Goal: Transaction & Acquisition: Book appointment/travel/reservation

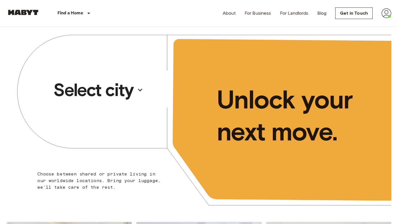
click at [110, 86] on p "Select city" at bounding box center [93, 90] width 80 height 22
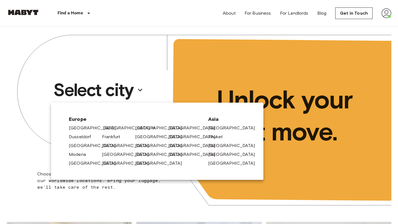
click at [106, 128] on link "[GEOGRAPHIC_DATA]" at bounding box center [129, 128] width 52 height 7
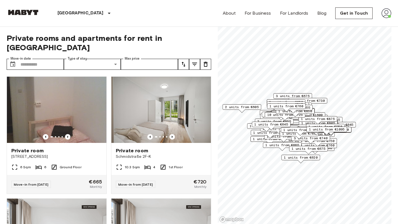
click at [184, 61] on icon "tune" at bounding box center [183, 64] width 7 height 7
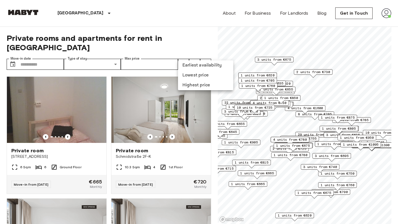
click at [196, 49] on div at bounding box center [199, 112] width 398 height 224
click at [196, 59] on button "tune" at bounding box center [194, 64] width 11 height 11
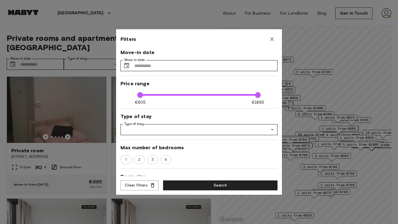
click at [274, 39] on icon "button" at bounding box center [272, 39] width 7 height 7
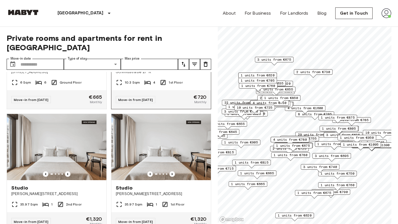
scroll to position [90, 0]
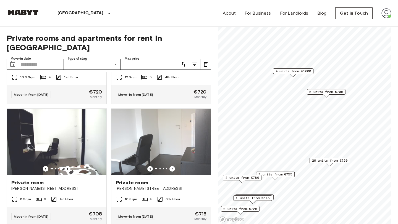
click at [329, 162] on span "29 units from €720" at bounding box center [330, 160] width 36 height 5
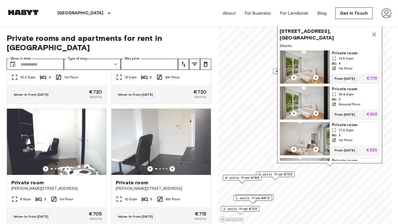
scroll to position [902, 0]
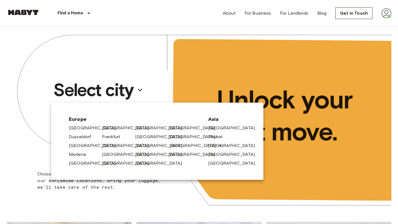
click at [175, 146] on link "[GEOGRAPHIC_DATA]" at bounding box center [195, 146] width 52 height 7
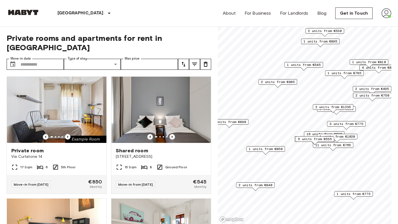
click at [275, 150] on span "1 units from €850" at bounding box center [266, 149] width 34 height 5
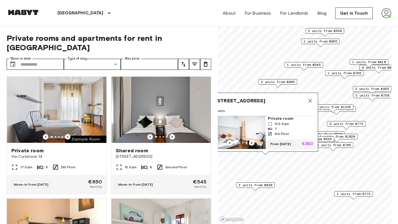
click at [253, 143] on icon "Previous image" at bounding box center [252, 143] width 6 height 6
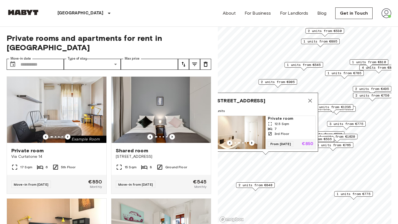
click at [193, 61] on icon "tune" at bounding box center [194, 64] width 7 height 7
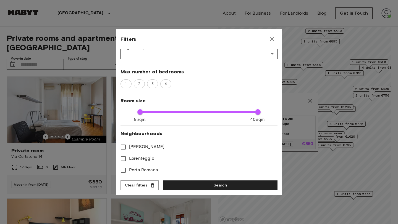
scroll to position [72, 0]
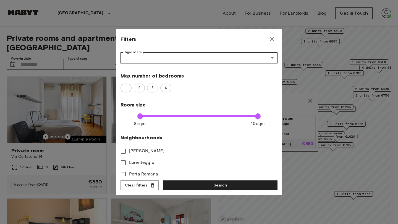
click at [150, 81] on div "Move-in date Move-in date ​ Move-in date Price range €425 €[PHONE_NUMBER] Type …" at bounding box center [198, 112] width 157 height 127
click at [154, 93] on div "Move-in date Move-in date ​ Move-in date Price range €425 €[PHONE_NUMBER] Type …" at bounding box center [198, 112] width 157 height 127
click at [154, 92] on div "3" at bounding box center [152, 88] width 11 height 9
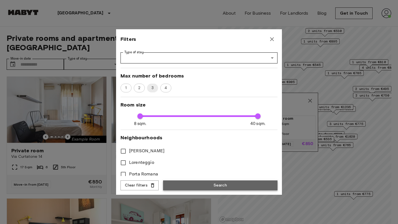
click at [194, 186] on button "Search" at bounding box center [220, 186] width 114 height 10
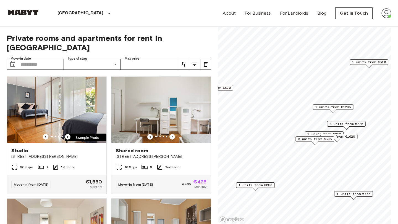
click at [319, 141] on span "3 units from €895" at bounding box center [315, 139] width 34 height 5
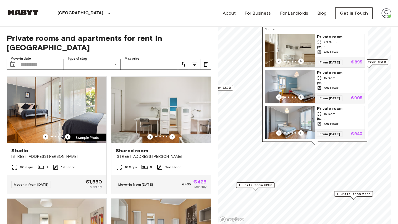
click at [300, 95] on icon "Previous image" at bounding box center [301, 97] width 6 height 6
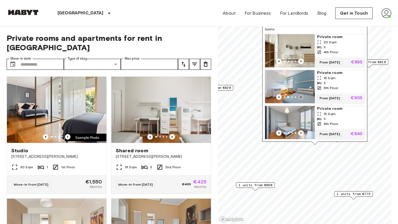
click at [300, 95] on icon "Previous image" at bounding box center [301, 97] width 6 height 6
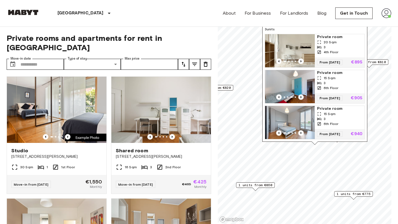
click at [300, 95] on icon "Previous image" at bounding box center [301, 97] width 6 height 6
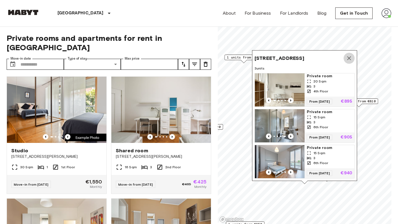
click at [351, 58] on icon "Map marker" at bounding box center [349, 58] width 7 height 7
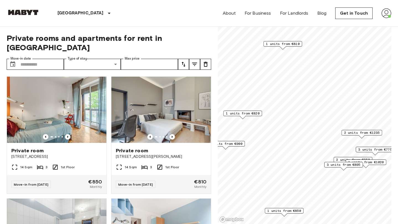
click at [358, 132] on span "2 units from €1235" at bounding box center [362, 132] width 36 height 5
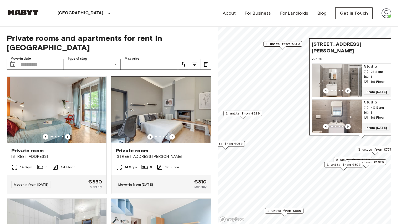
click at [164, 107] on img at bounding box center [160, 110] width 99 height 66
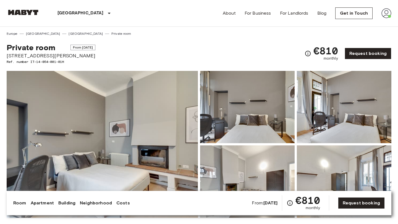
click at [260, 133] on img at bounding box center [247, 107] width 94 height 72
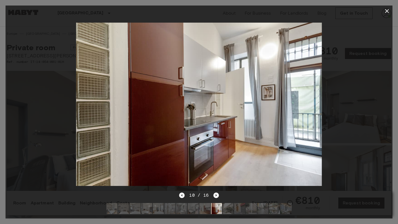
click at [381, 11] on div at bounding box center [199, 11] width 387 height 11
